Goal: Information Seeking & Learning: Learn about a topic

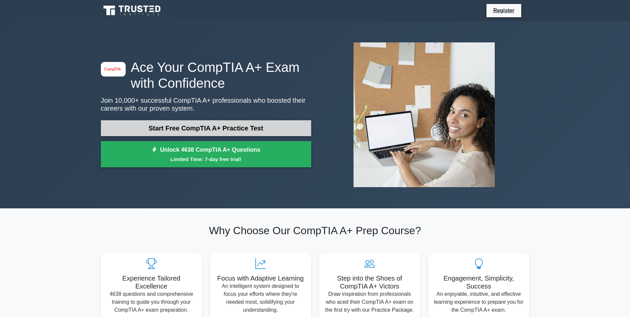
click at [189, 126] on link "Start Free CompTIA A+ Practice Test" at bounding box center [206, 128] width 210 height 16
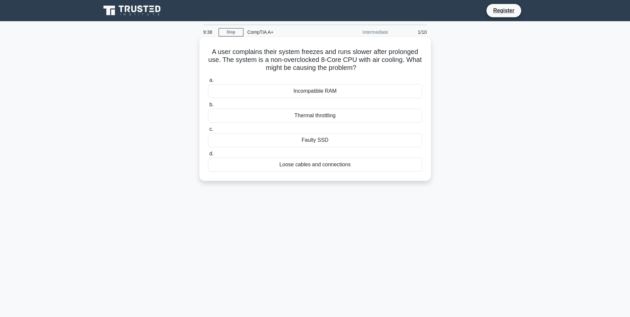
click at [322, 116] on div "Thermal throttling" at bounding box center [315, 115] width 214 height 14
click at [208, 107] on input "b. Thermal throttling" at bounding box center [208, 105] width 0 height 4
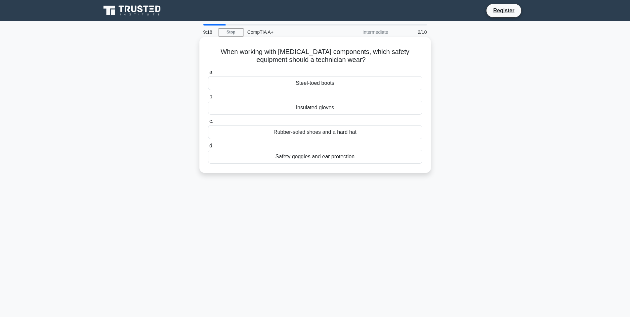
click at [366, 133] on div "Rubber-soled shoes and a hard hat" at bounding box center [315, 132] width 214 height 14
click at [208, 123] on input "c. Rubber-soled shoes and a hard hat" at bounding box center [208, 121] width 0 height 4
click at [378, 86] on div "Access Control Lists (ACLs)" at bounding box center [315, 83] width 214 height 14
click at [208, 74] on input "a. Access Control Lists (ACLs)" at bounding box center [208, 72] width 0 height 4
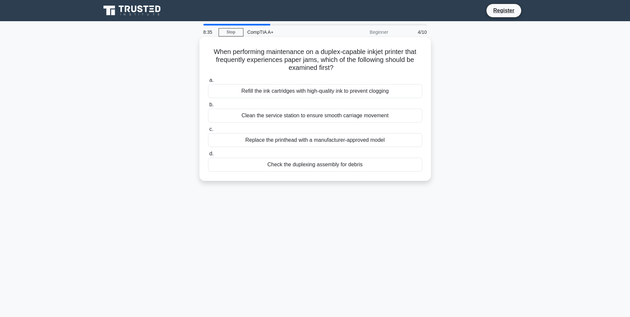
click at [394, 118] on div "Clean the service station to ensure smooth carriage movement" at bounding box center [315, 115] width 214 height 14
click at [208, 107] on input "b. Clean the service station to ensure smooth carriage movement" at bounding box center [208, 105] width 0 height 4
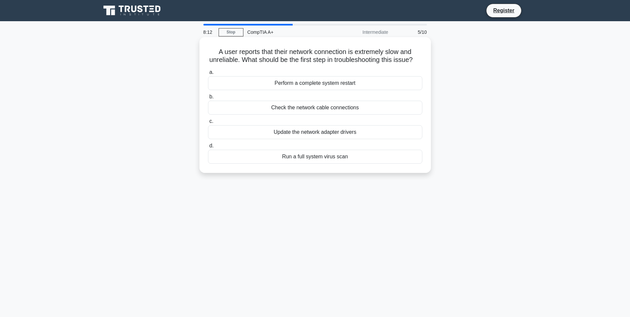
click at [281, 114] on div "Check the network cable connections" at bounding box center [315, 108] width 214 height 14
click at [208, 99] on input "b. Check the network cable connections" at bounding box center [208, 97] width 0 height 4
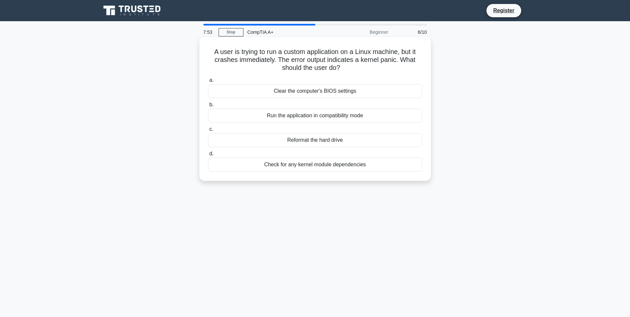
click at [363, 164] on div "Check for any kernel module dependencies" at bounding box center [315, 164] width 214 height 14
click at [208, 156] on input "d. Check for any kernel module dependencies" at bounding box center [208, 153] width 0 height 4
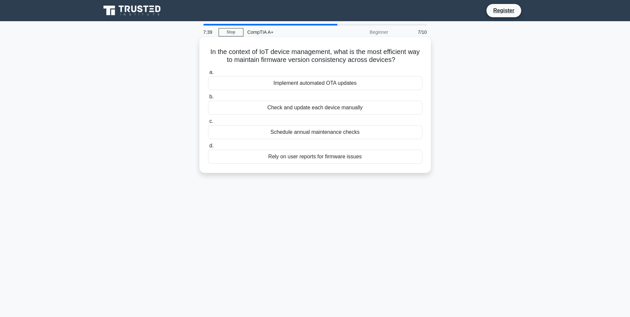
click at [365, 84] on div "Implement automated OTA updates" at bounding box center [315, 83] width 214 height 14
click at [208, 74] on input "a. Implement automated OTA updates" at bounding box center [208, 72] width 0 height 4
click at [365, 109] on div "Reinstall the printer driver" at bounding box center [315, 108] width 214 height 14
click at [208, 99] on input "b. Reinstall the printer driver" at bounding box center [208, 97] width 0 height 4
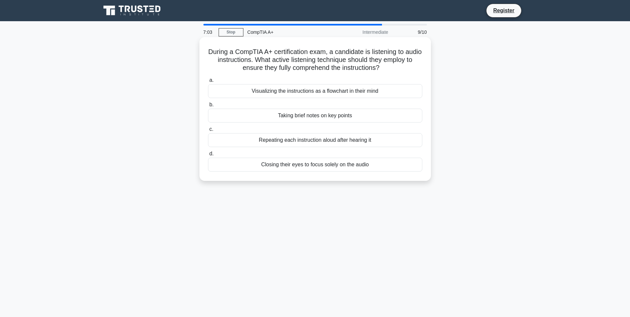
click at [377, 142] on div "Repeating each instruction aloud after hearing it" at bounding box center [315, 140] width 214 height 14
click at [208, 131] on input "c. Repeating each instruction aloud after hearing it" at bounding box center [208, 129] width 0 height 4
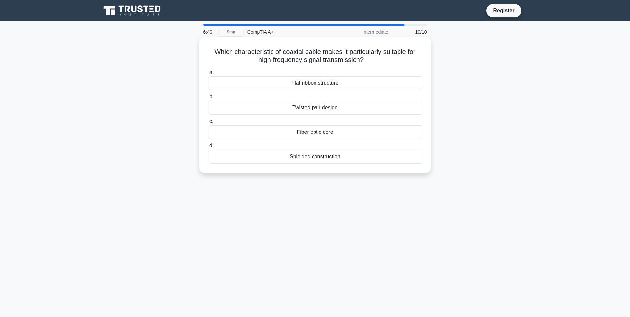
click at [357, 155] on div "Shielded construction" at bounding box center [315, 157] width 214 height 14
click at [208, 148] on input "d. Shielded construction" at bounding box center [208, 146] width 0 height 4
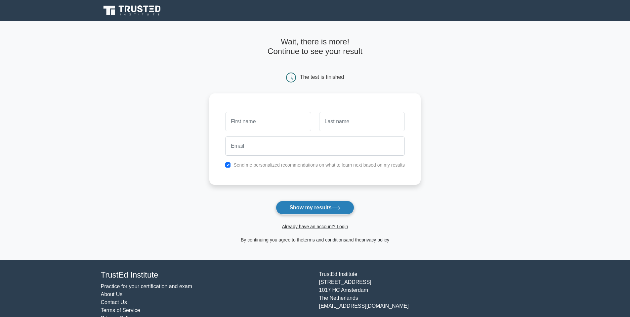
click at [318, 207] on button "Show my results" at bounding box center [315, 207] width 78 height 14
click at [287, 121] on input "text" at bounding box center [268, 119] width 86 height 19
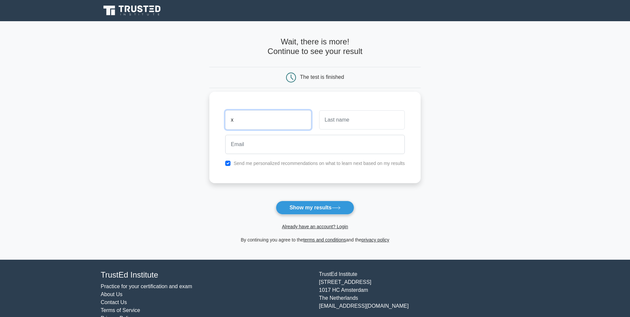
type input "x"
click at [338, 120] on input "text" at bounding box center [362, 119] width 86 height 19
type input "x"
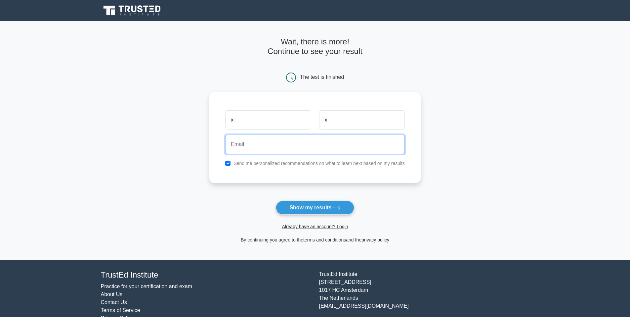
drag, startPoint x: 284, startPoint y: 144, endPoint x: 289, endPoint y: 150, distance: 8.2
click at [284, 144] on input "email" at bounding box center [315, 144] width 180 height 19
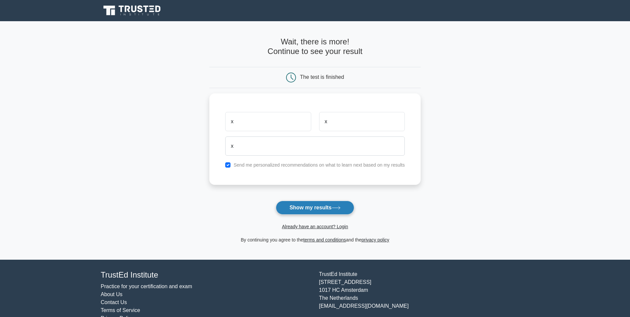
click at [324, 202] on button "Show my results" at bounding box center [315, 207] width 78 height 14
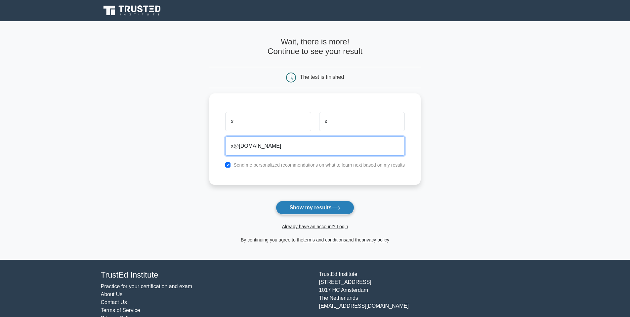
type input "x@xxx.com"
click at [329, 204] on button "Show my results" at bounding box center [315, 207] width 78 height 14
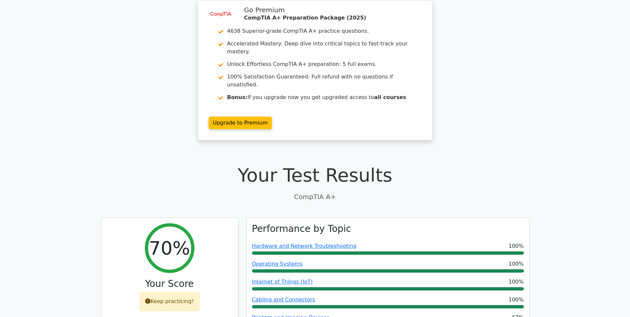
scroll to position [132, 0]
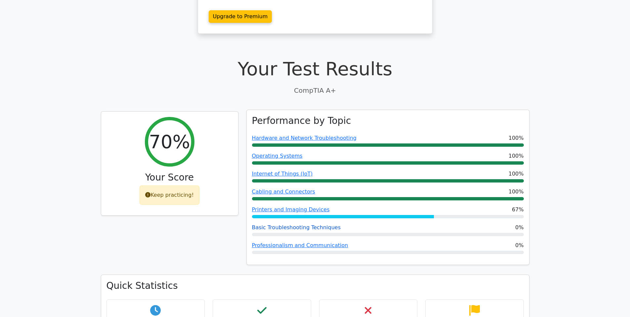
click at [304, 224] on link "Basic Troubleshooting Techniques" at bounding box center [296, 227] width 89 height 6
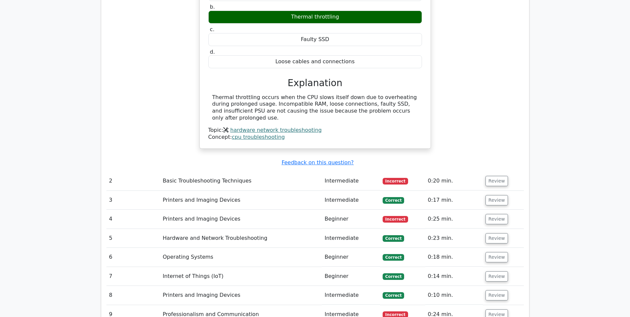
scroll to position [662, 0]
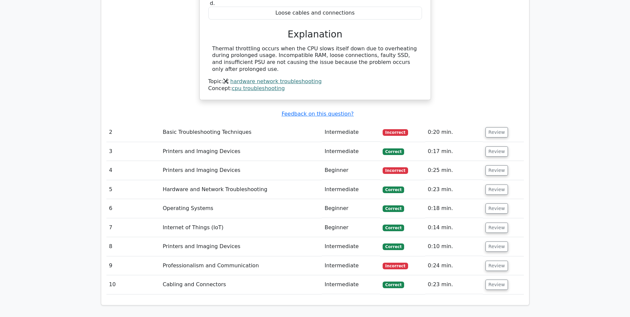
click at [243, 123] on td "Basic Troubleshooting Techniques" at bounding box center [241, 132] width 162 height 19
click at [494, 127] on button "Review" at bounding box center [497, 132] width 22 height 10
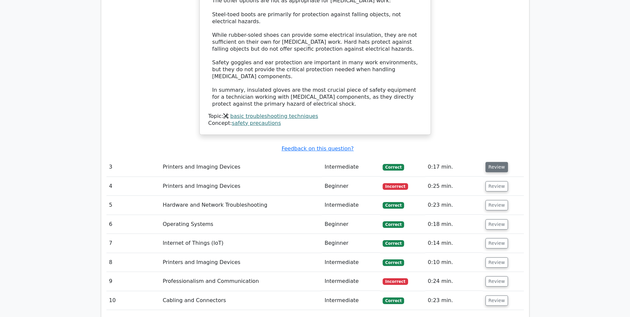
scroll to position [1025, 0]
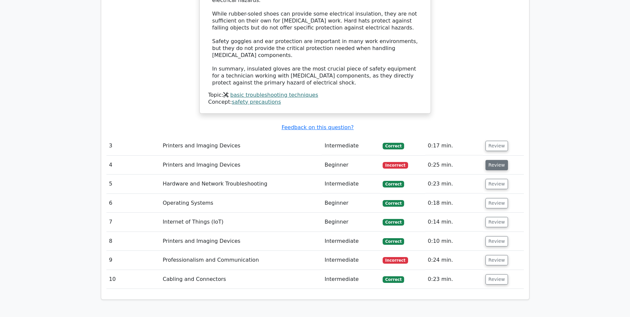
click at [497, 160] on button "Review" at bounding box center [497, 165] width 22 height 10
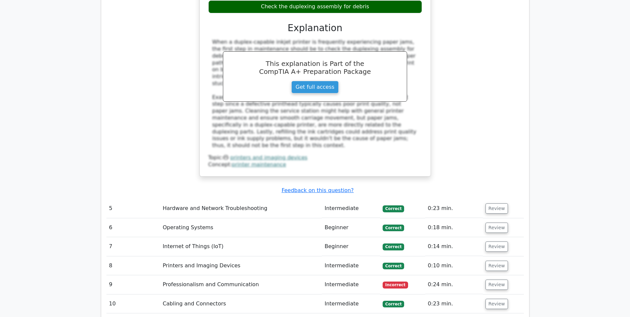
scroll to position [1356, 0]
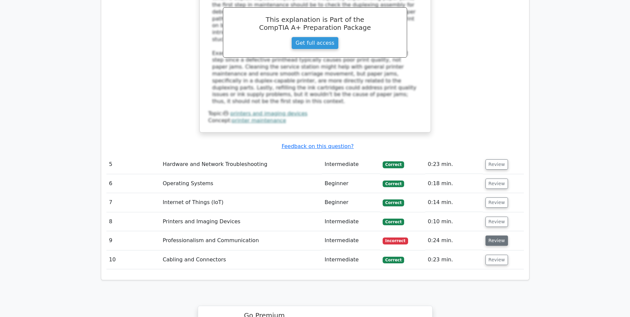
drag, startPoint x: 496, startPoint y: 205, endPoint x: 492, endPoint y: 206, distance: 4.0
click at [496, 235] on button "Review" at bounding box center [497, 240] width 22 height 10
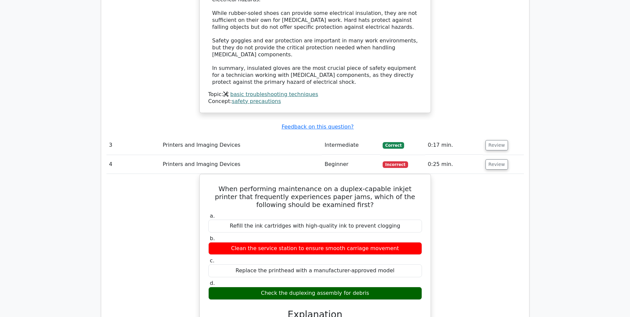
scroll to position [1025, 0]
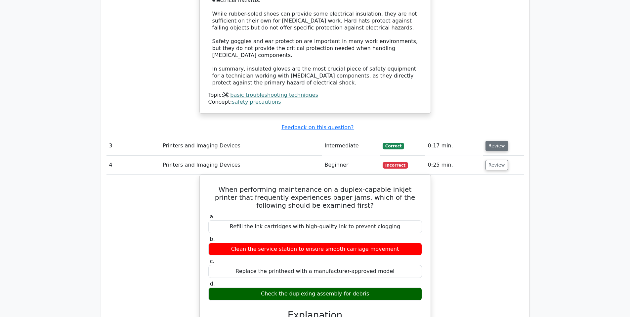
click at [497, 141] on button "Review" at bounding box center [497, 146] width 22 height 10
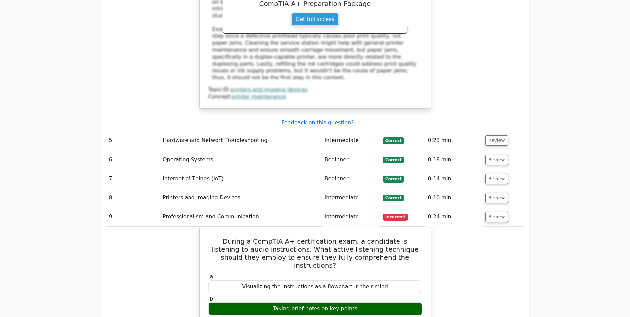
scroll to position [1753, 0]
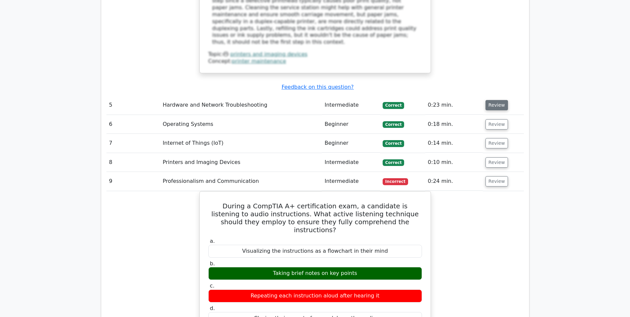
click at [498, 100] on button "Review" at bounding box center [497, 105] width 22 height 10
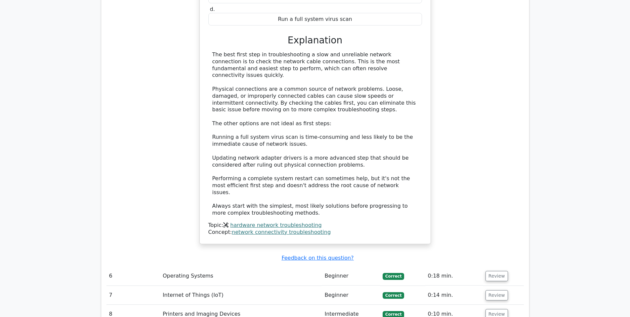
scroll to position [2084, 0]
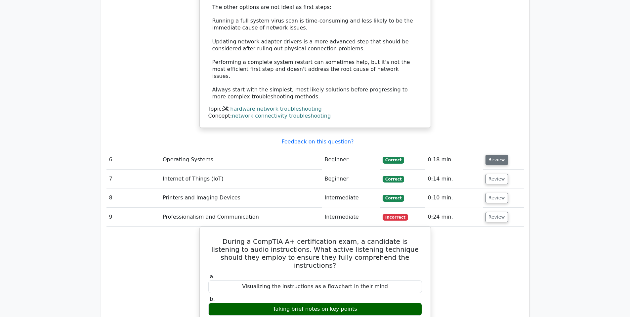
click at [503, 154] on button "Review" at bounding box center [497, 159] width 22 height 10
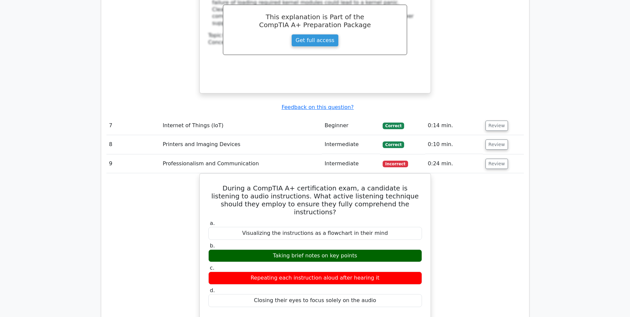
scroll to position [2415, 0]
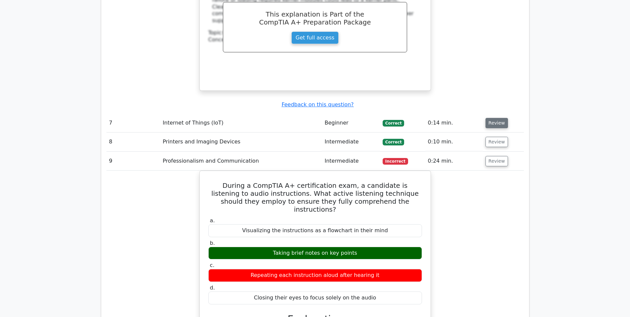
click at [497, 118] on button "Review" at bounding box center [497, 123] width 22 height 10
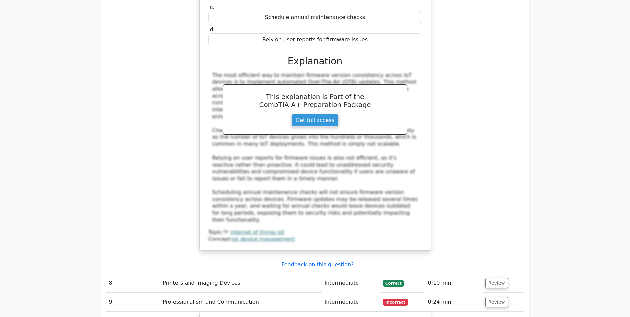
scroll to position [2646, 0]
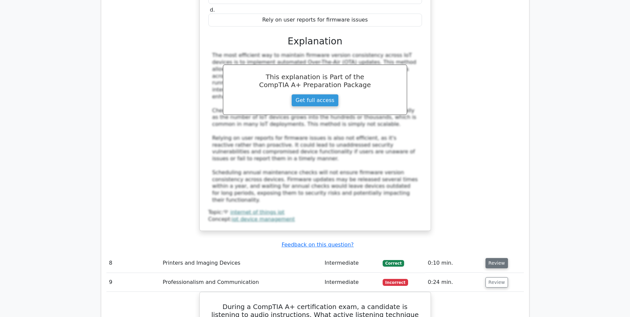
click at [492, 258] on button "Review" at bounding box center [497, 263] width 22 height 10
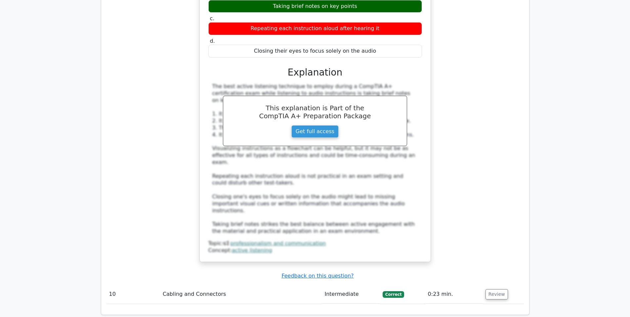
scroll to position [3374, 0]
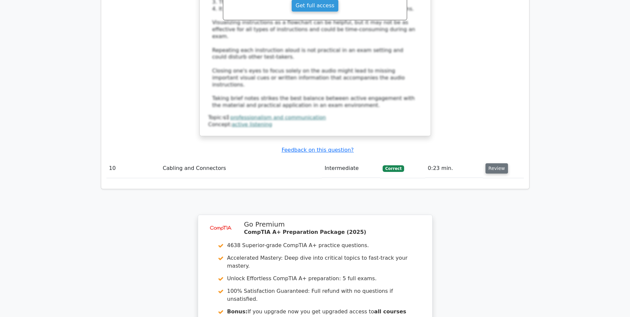
click at [493, 163] on button "Review" at bounding box center [497, 168] width 22 height 10
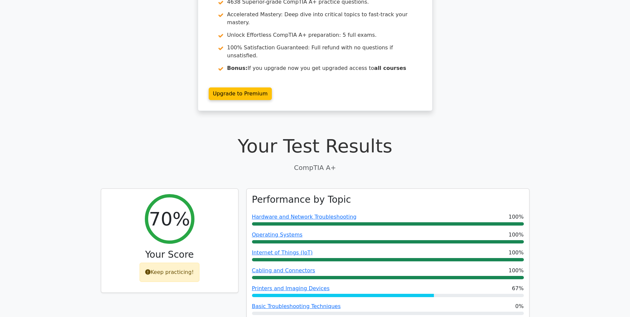
scroll to position [0, 0]
